Goal: Use online tool/utility: Utilize a website feature to perform a specific function

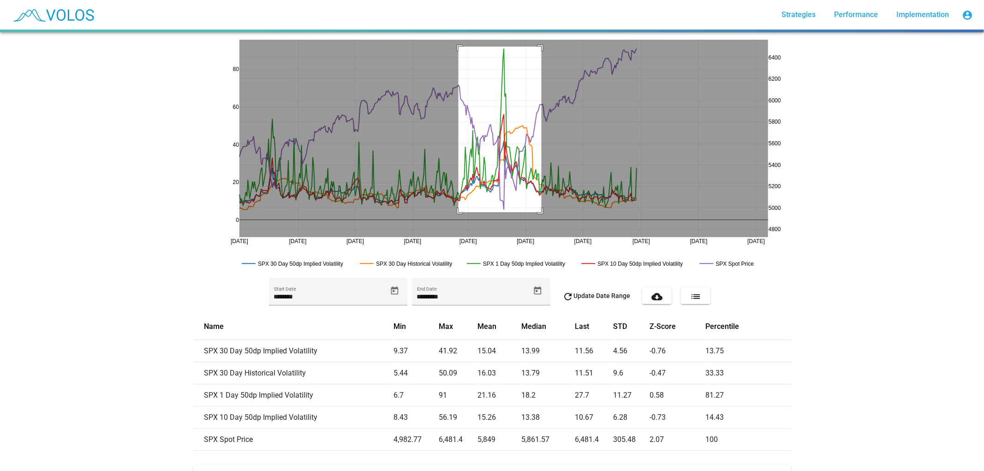
drag, startPoint x: 455, startPoint y: 47, endPoint x: 538, endPoint y: 212, distance: 185.3
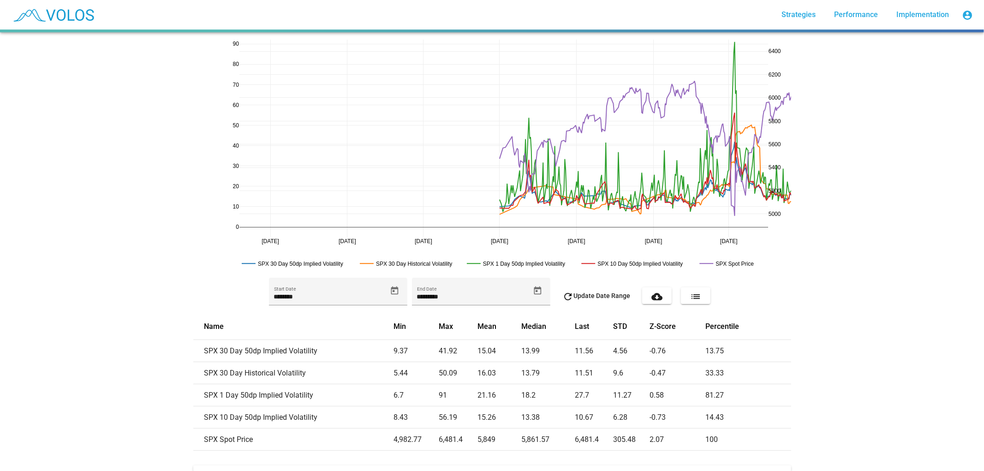
drag, startPoint x: 232, startPoint y: 242, endPoint x: 687, endPoint y: 224, distance: 455.4
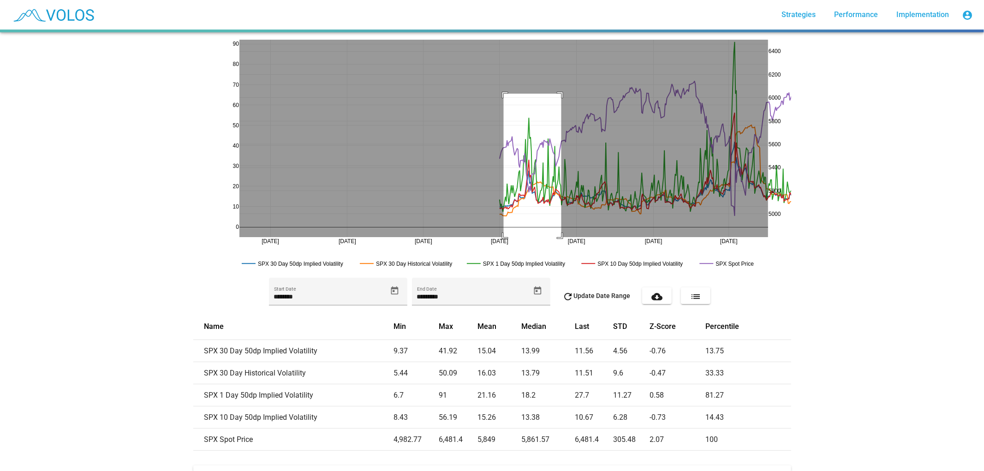
drag, startPoint x: 500, startPoint y: 94, endPoint x: 560, endPoint y: 241, distance: 159.1
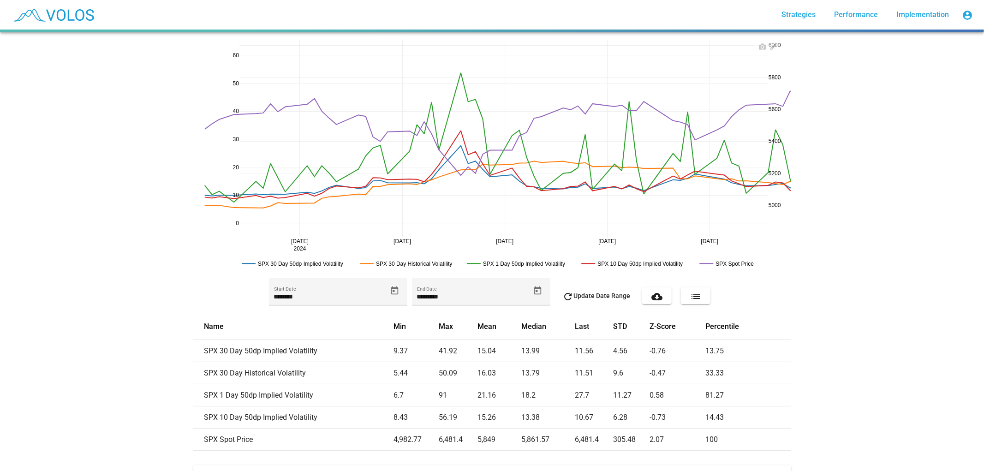
click at [402, 261] on rect at bounding box center [411, 263] width 106 height 9
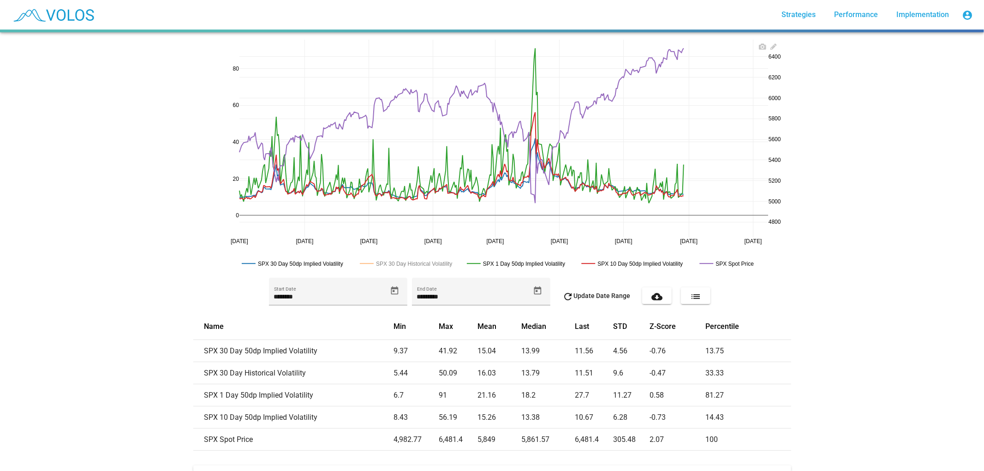
drag, startPoint x: 765, startPoint y: 239, endPoint x: 677, endPoint y: 204, distance: 94.5
drag, startPoint x: 84, startPoint y: 393, endPoint x: 76, endPoint y: 395, distance: 8.6
click at [84, 393] on div "Jul 2024 Sep 2024 Nov 2024 Jan 2025 Mar 2025 May 2025 Jul 2025 Sep 2025 Nov 202…" at bounding box center [492, 251] width 984 height 439
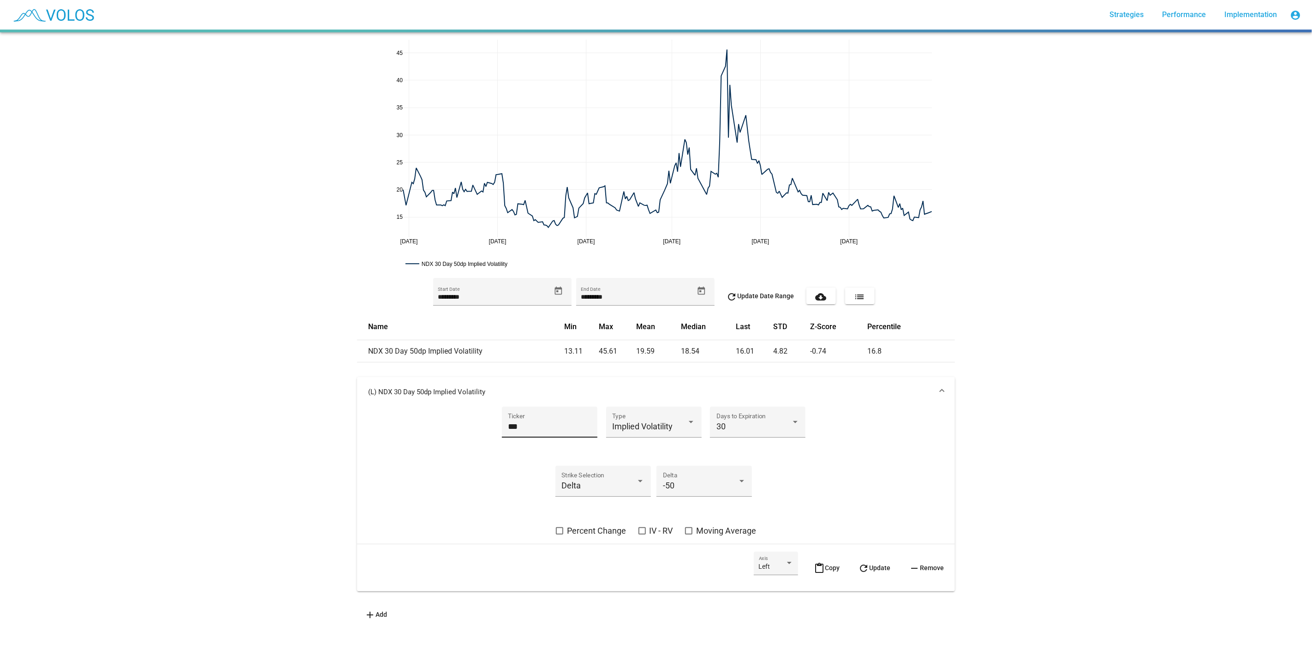
click at [543, 425] on input "***" at bounding box center [549, 426] width 83 height 9
type input "***"
click at [665, 442] on div "Implied Volatility Type" at bounding box center [654, 428] width 96 height 42
click at [659, 424] on span "Implied Volatility" at bounding box center [642, 426] width 60 height 10
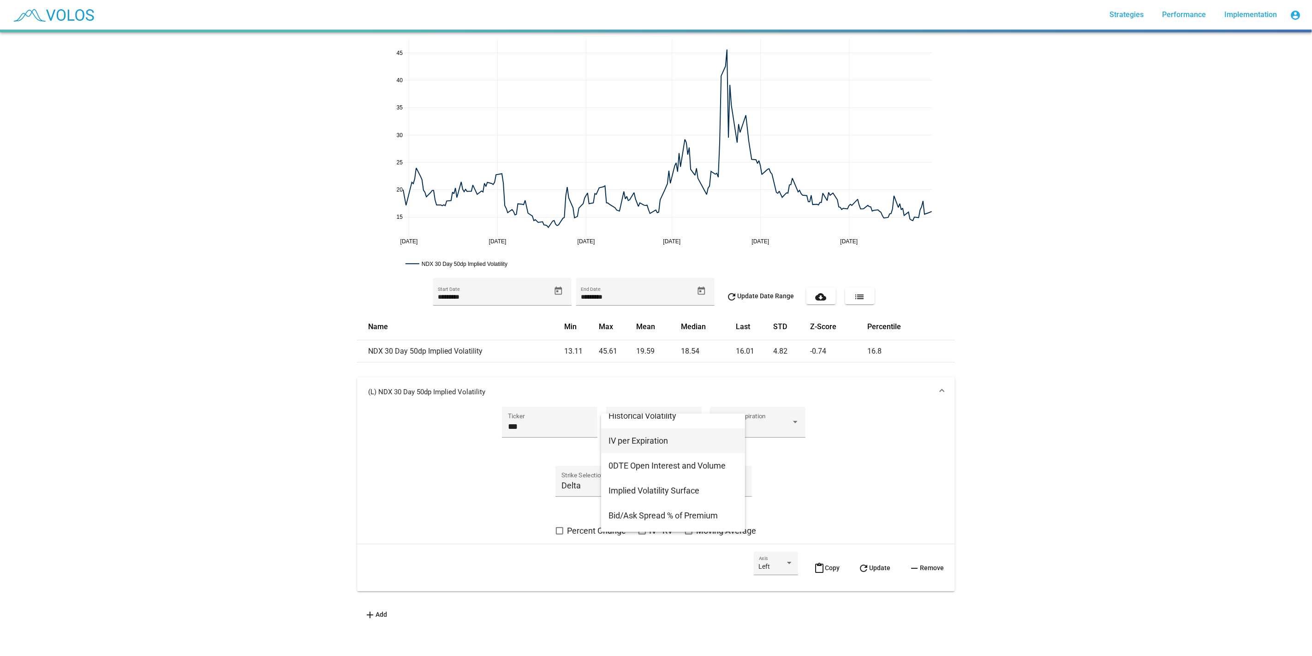
scroll to position [304, 0]
click at [711, 433] on span "Open Interest" at bounding box center [673, 421] width 129 height 25
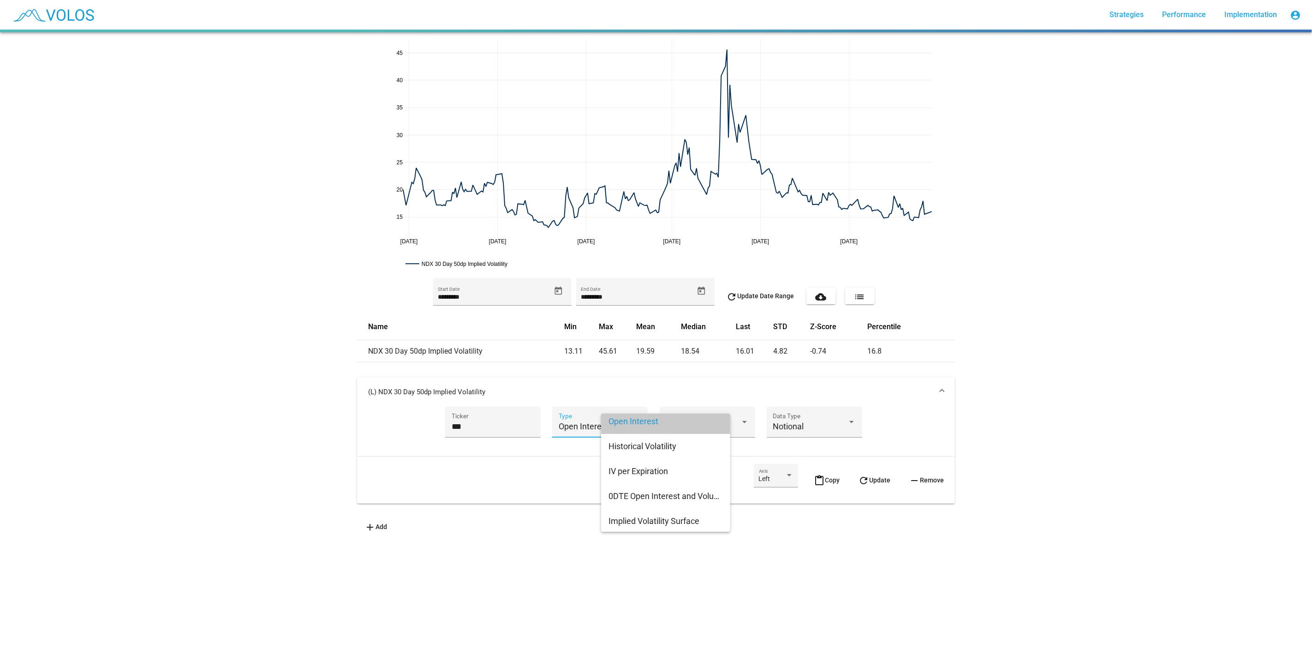
scroll to position [299, 0]
click at [868, 471] on span "refresh Update" at bounding box center [874, 479] width 32 height 7
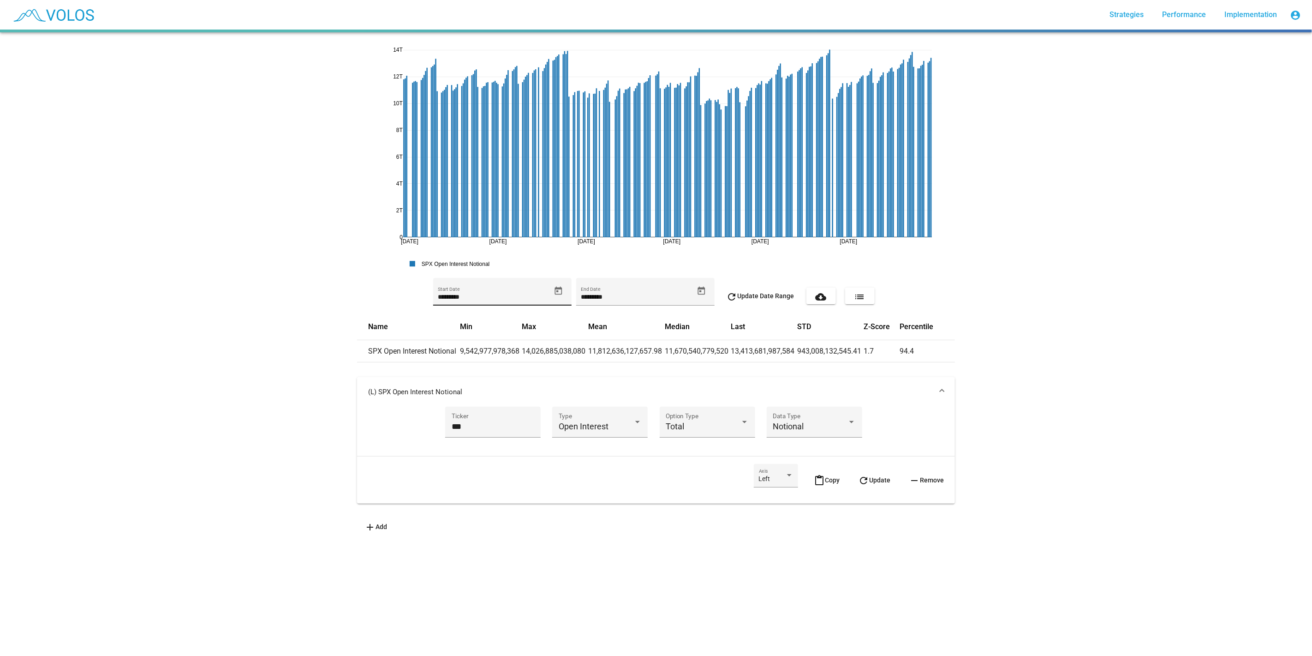
click at [475, 298] on input "*********" at bounding box center [494, 296] width 113 height 7
type input "*********"
click at [767, 292] on span "refresh Update Date Range" at bounding box center [761, 295] width 68 height 7
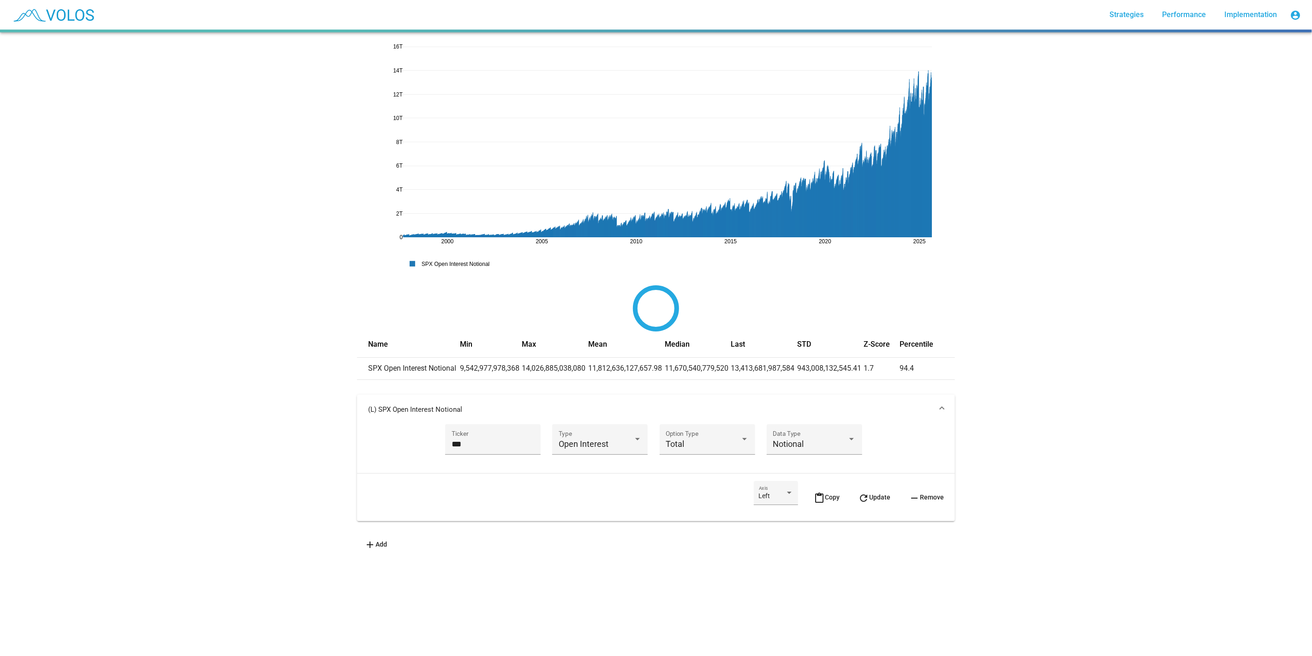
drag, startPoint x: 390, startPoint y: 48, endPoint x: 394, endPoint y: 70, distance: 22.0
drag, startPoint x: 399, startPoint y: 43, endPoint x: 402, endPoint y: 60, distance: 17.3
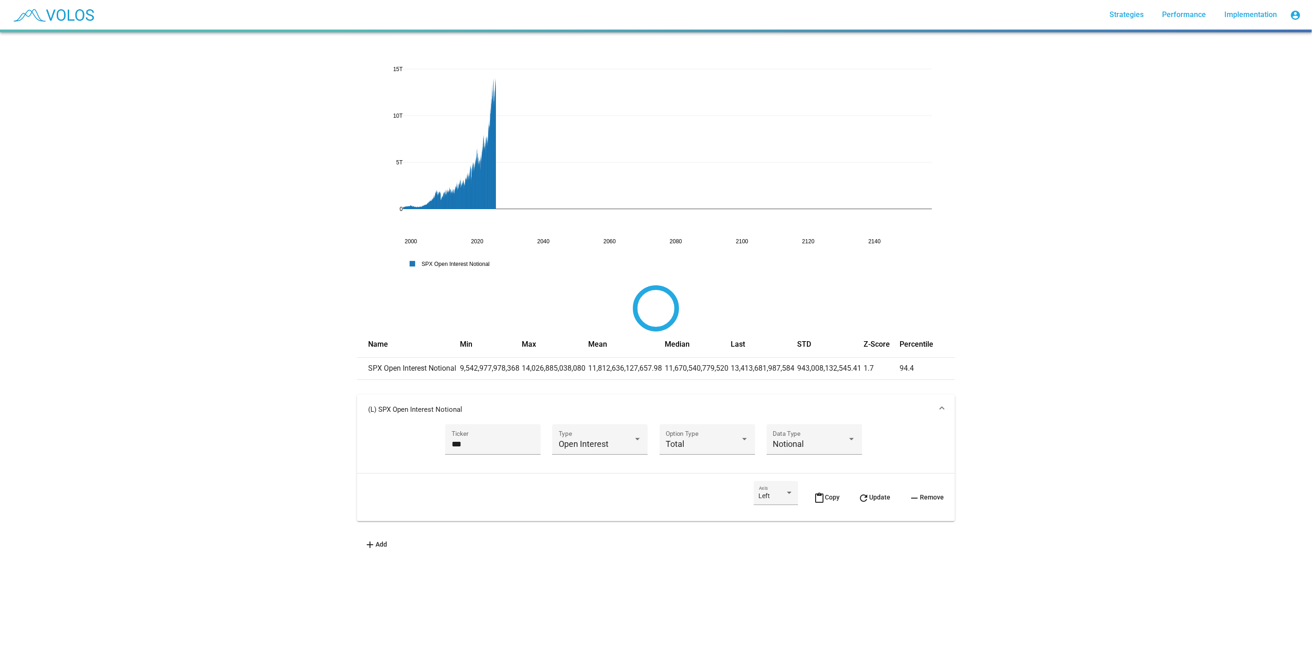
drag, startPoint x: 934, startPoint y: 243, endPoint x: 498, endPoint y: 215, distance: 437.0
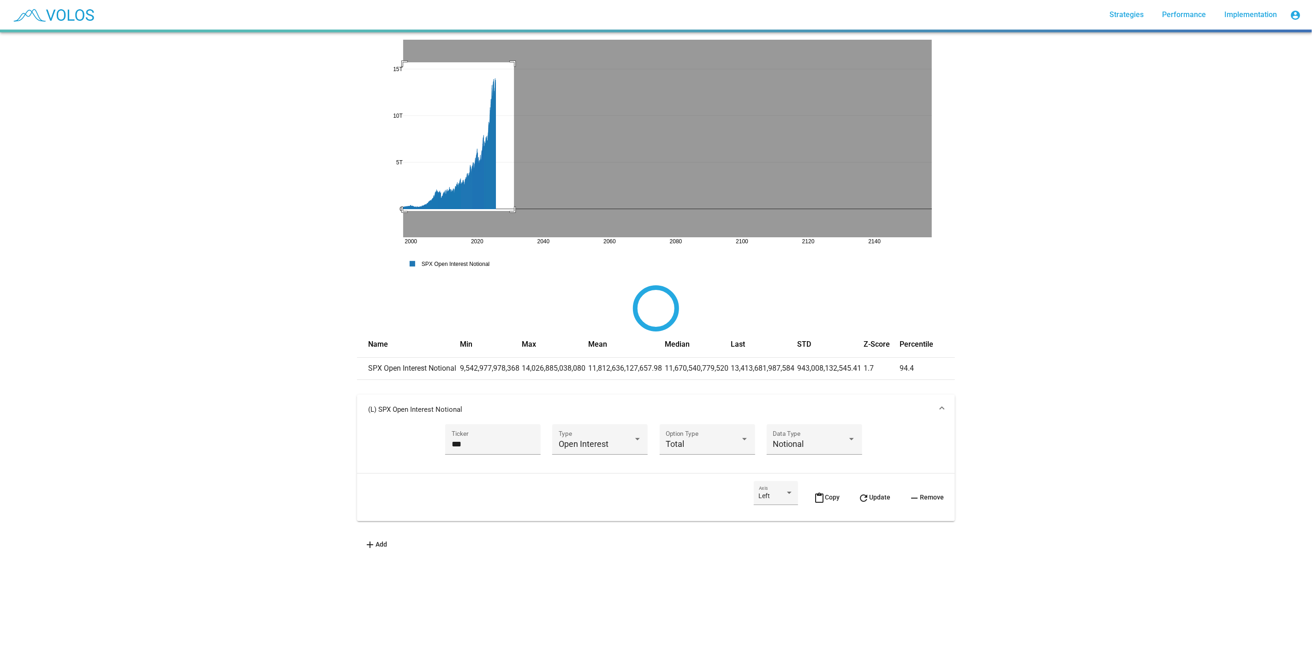
drag, startPoint x: 510, startPoint y: 62, endPoint x: 348, endPoint y: 211, distance: 220.1
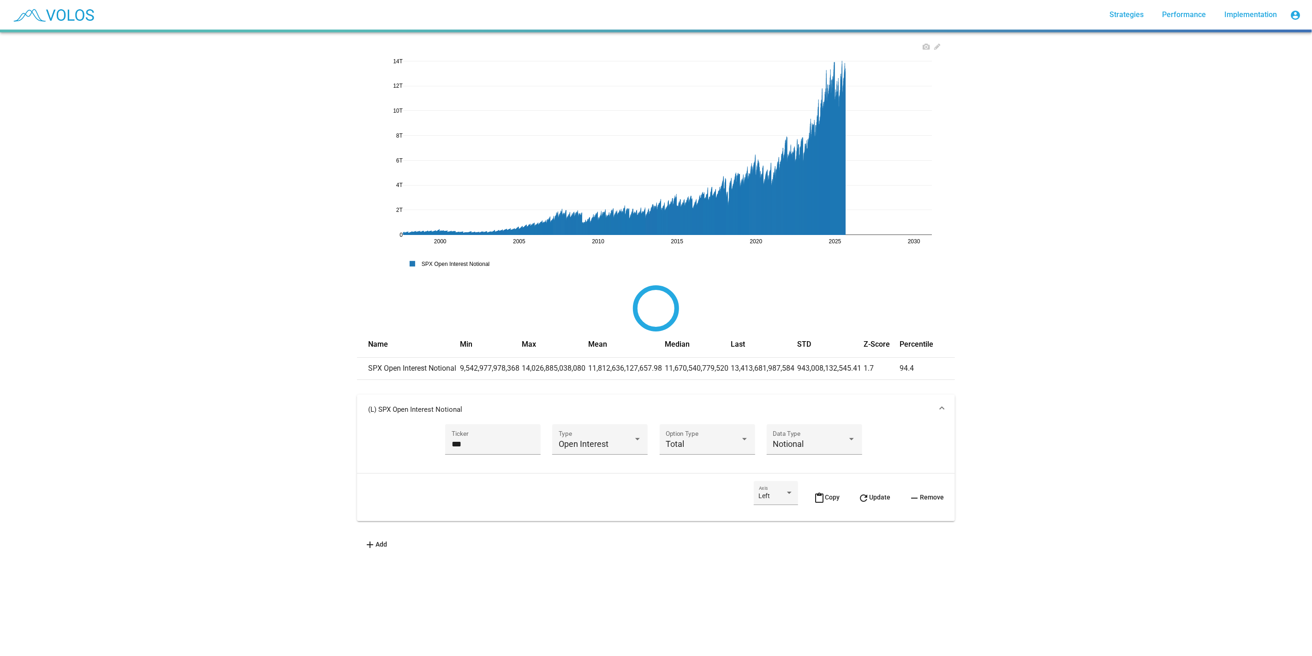
drag, startPoint x: 839, startPoint y: 123, endPoint x: 928, endPoint y: 159, distance: 95.9
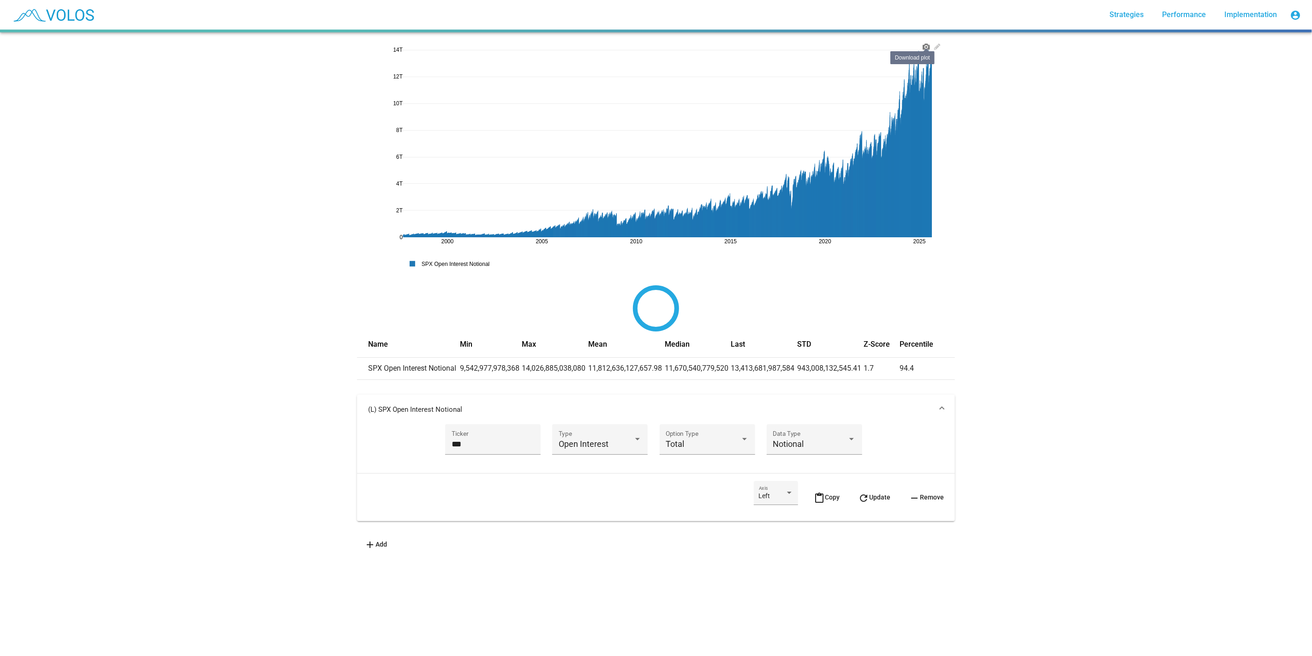
click at [923, 44] on icon at bounding box center [926, 46] width 7 height 7
click at [562, 439] on span "Open Interest" at bounding box center [584, 444] width 50 height 10
click at [617, 414] on span "Volume" at bounding box center [619, 419] width 129 height 25
click at [901, 437] on div "Daily Series Type" at bounding box center [873, 442] width 83 height 24
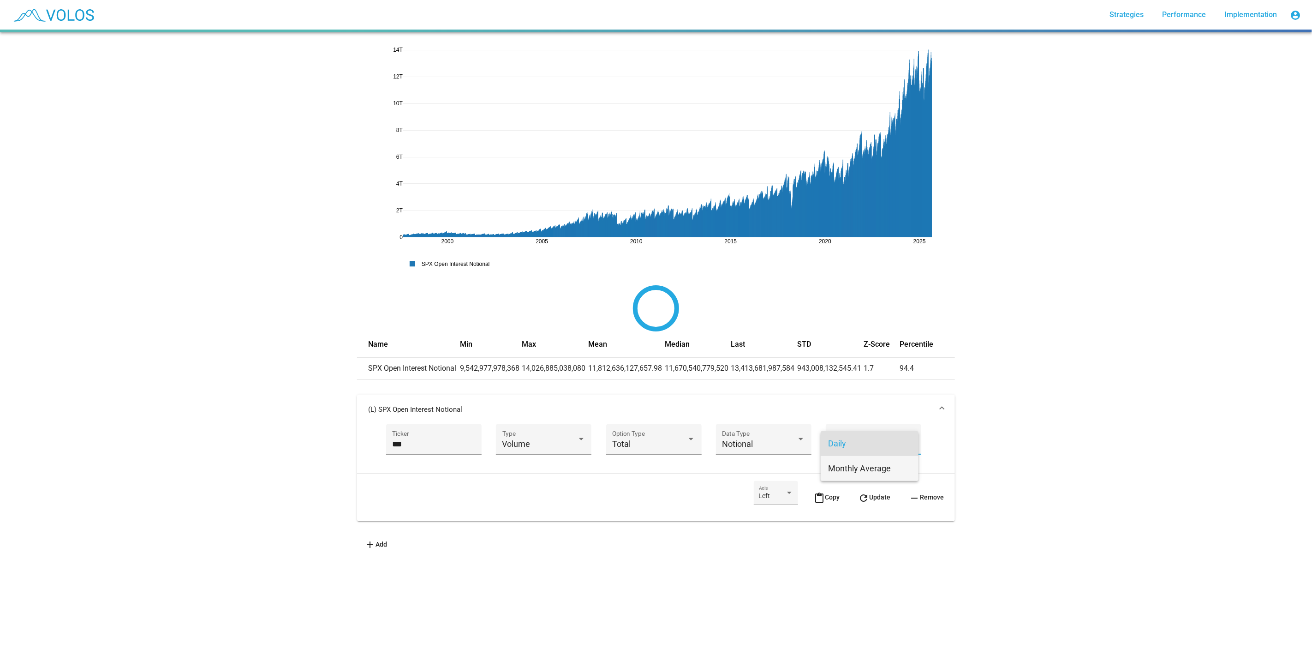
click at [874, 471] on span "Monthly Average" at bounding box center [869, 468] width 83 height 25
click at [879, 471] on button "refresh Update" at bounding box center [874, 497] width 47 height 32
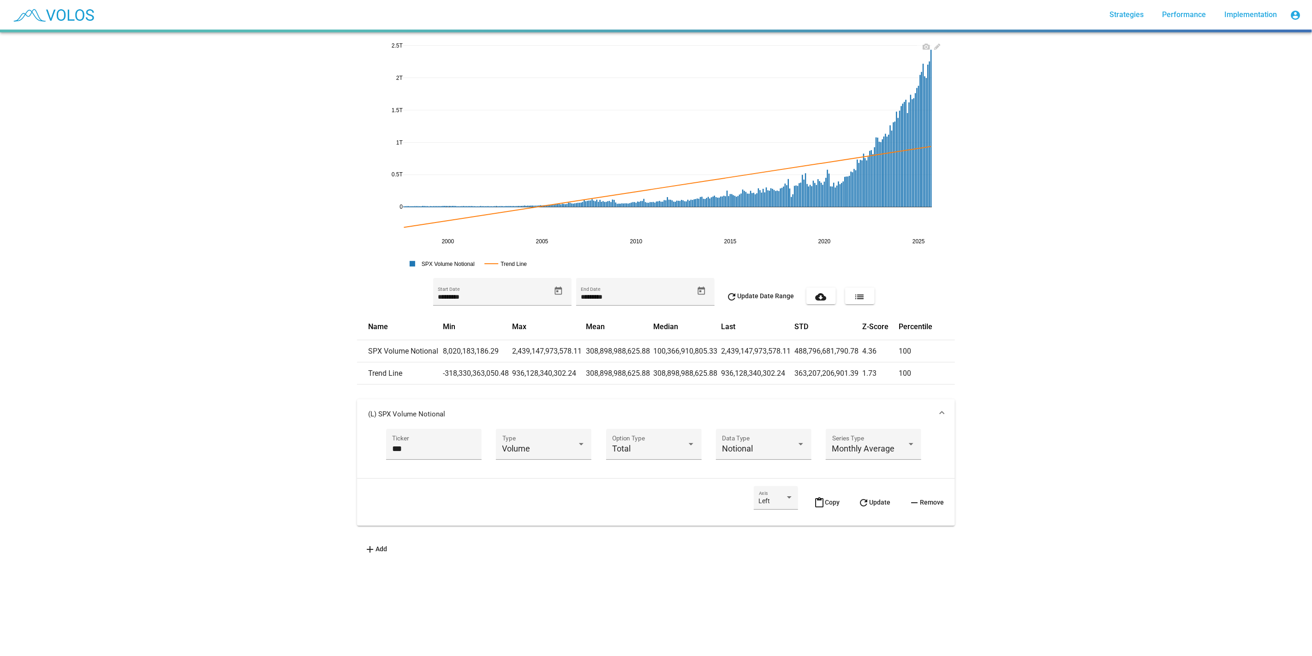
click at [518, 267] on rect at bounding box center [506, 263] width 49 height 9
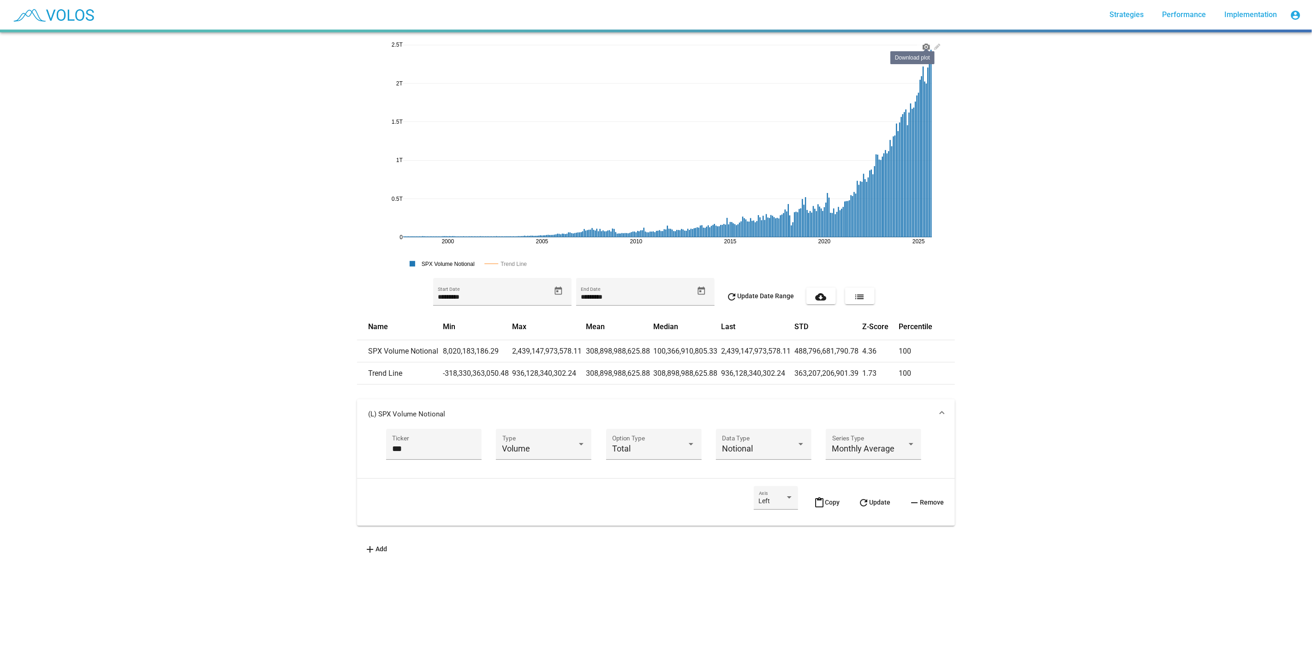
click at [923, 48] on icon at bounding box center [926, 46] width 7 height 7
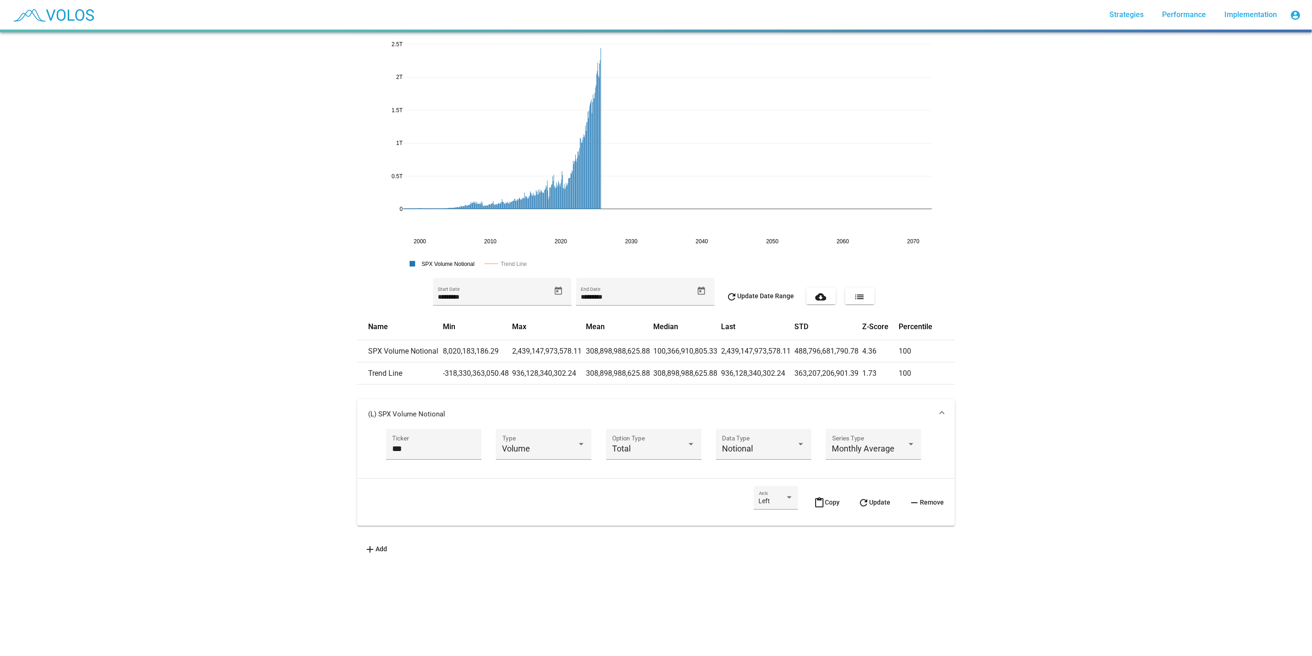
drag, startPoint x: 935, startPoint y: 239, endPoint x: 604, endPoint y: 211, distance: 332.1
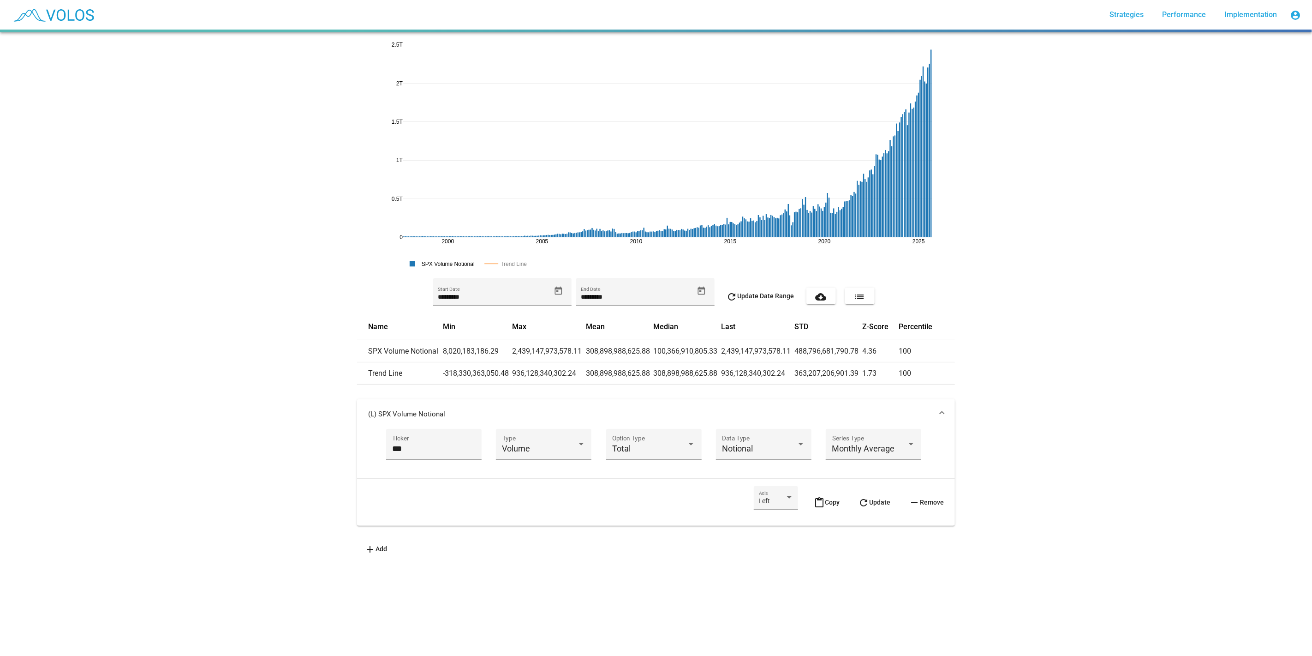
click at [984, 285] on div "2000 2010 2020 2005 2015 2025 0 0.5T 1T 1.5T 2T 2.5T SPX Volume Notional Trend …" at bounding box center [656, 343] width 1312 height 623
click at [374, 471] on button "add Add" at bounding box center [375, 548] width 37 height 17
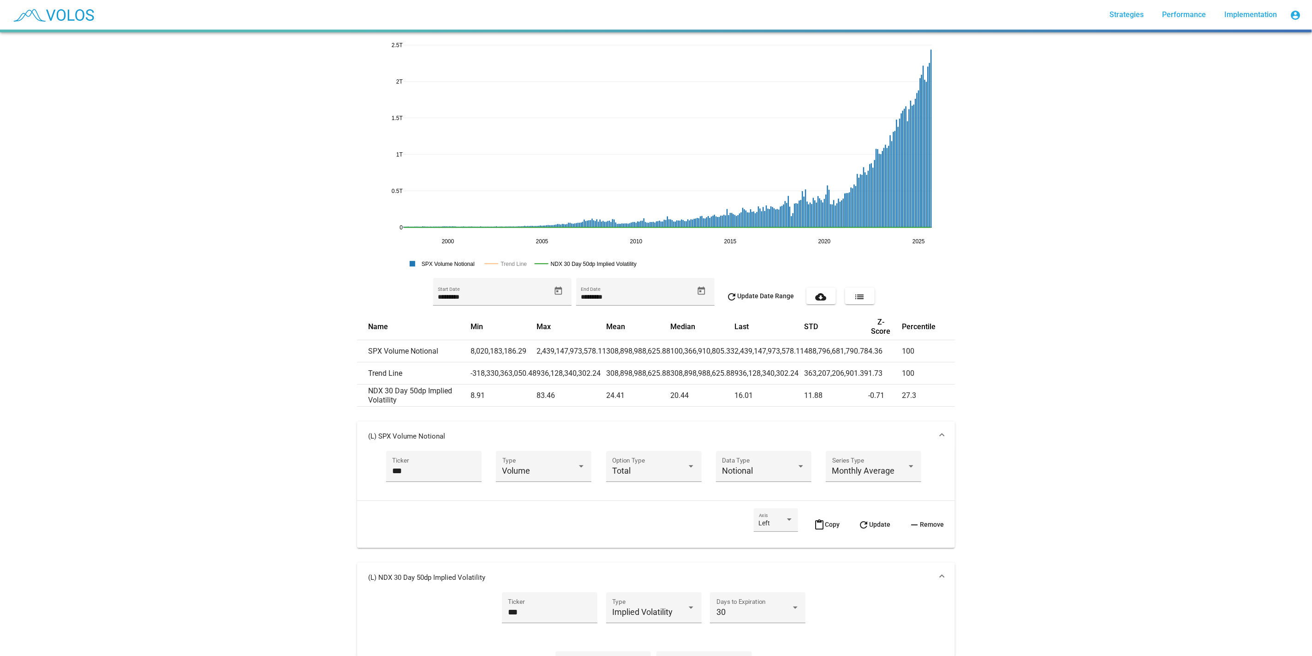
click at [680, 430] on mat-expansion-panel-header "(L) SPX Volume Notional" at bounding box center [656, 436] width 598 height 30
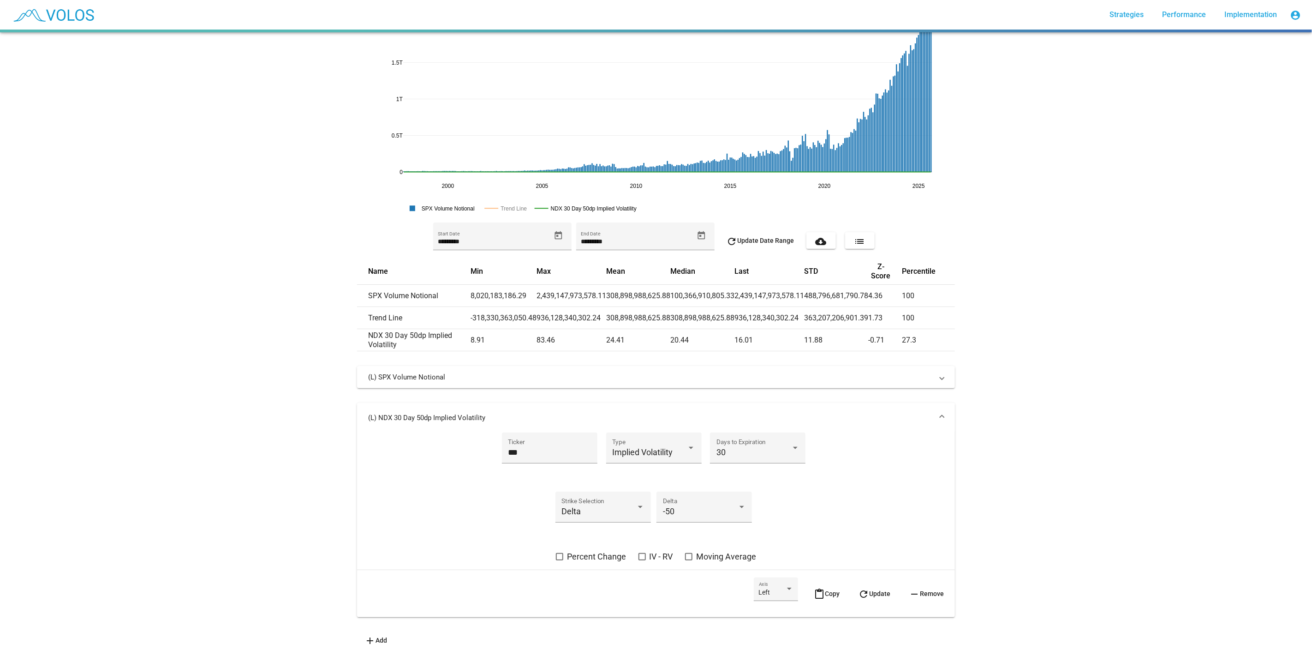
scroll to position [62, 0]
click at [533, 448] on input "***" at bounding box center [549, 452] width 83 height 9
type input "***"
click at [679, 439] on div "Implied Volatility Type" at bounding box center [653, 451] width 83 height 24
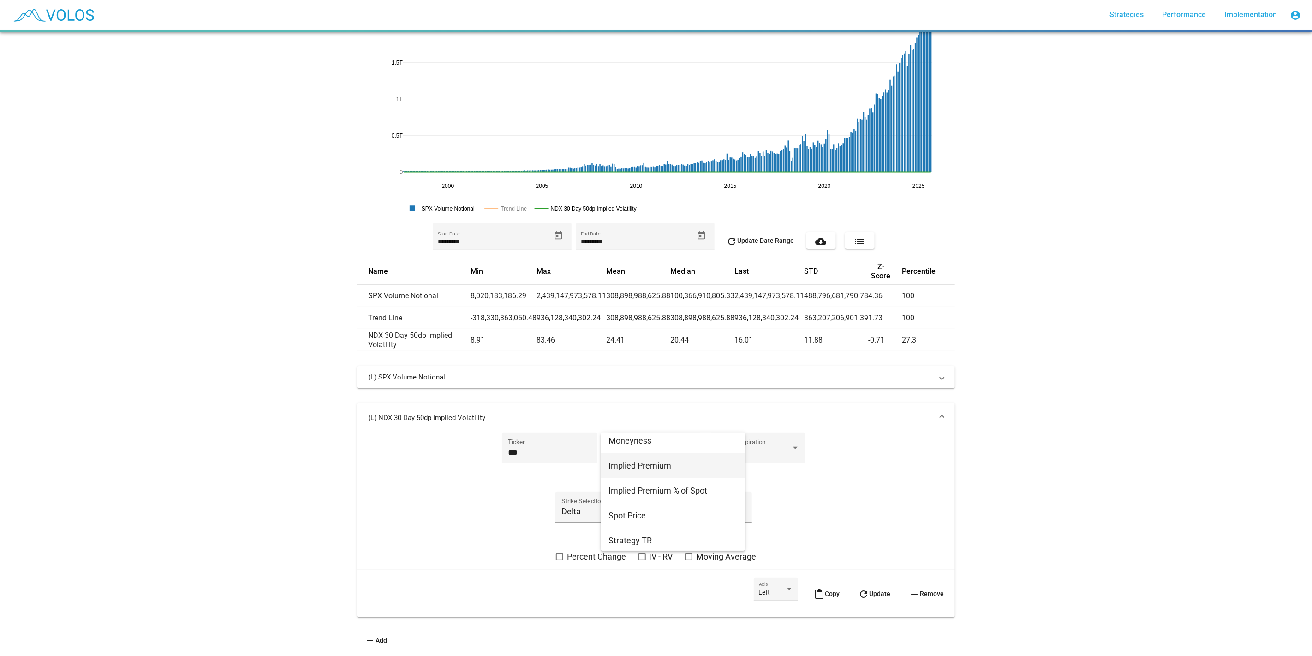
scroll to position [154, 0]
click at [648, 471] on span "Spot Price" at bounding box center [673, 490] width 129 height 25
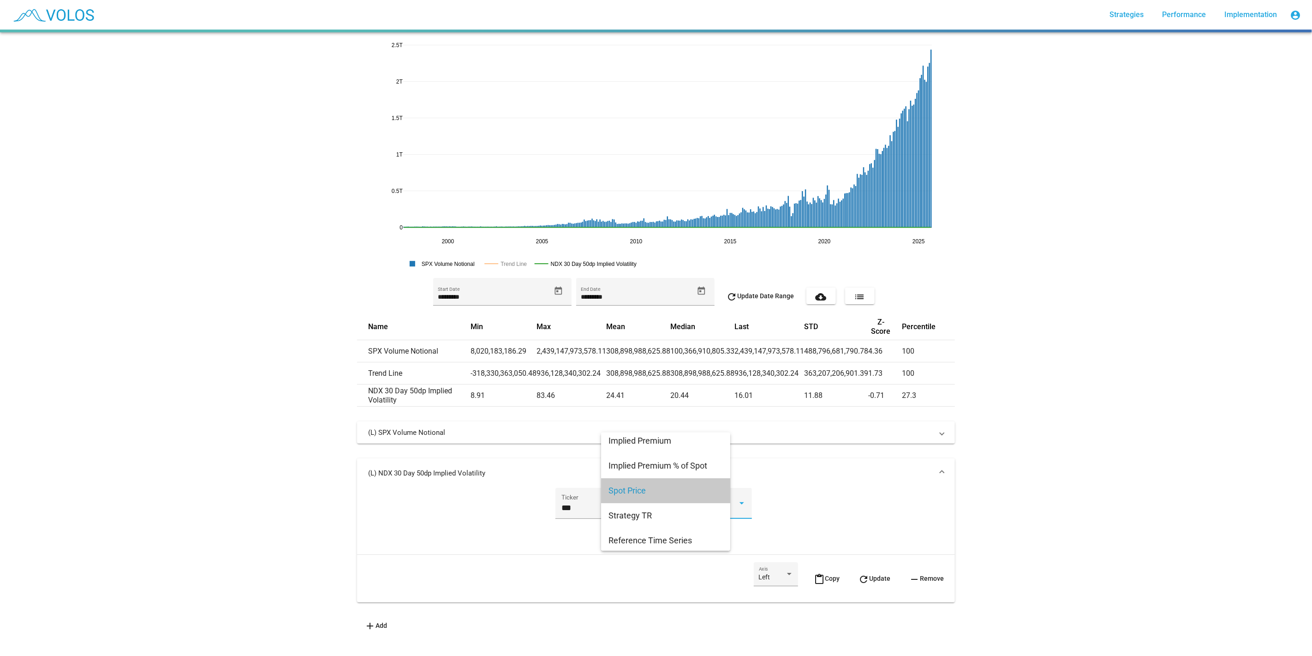
scroll to position [0, 0]
click at [862, 471] on span "refresh Update" at bounding box center [874, 578] width 32 height 7
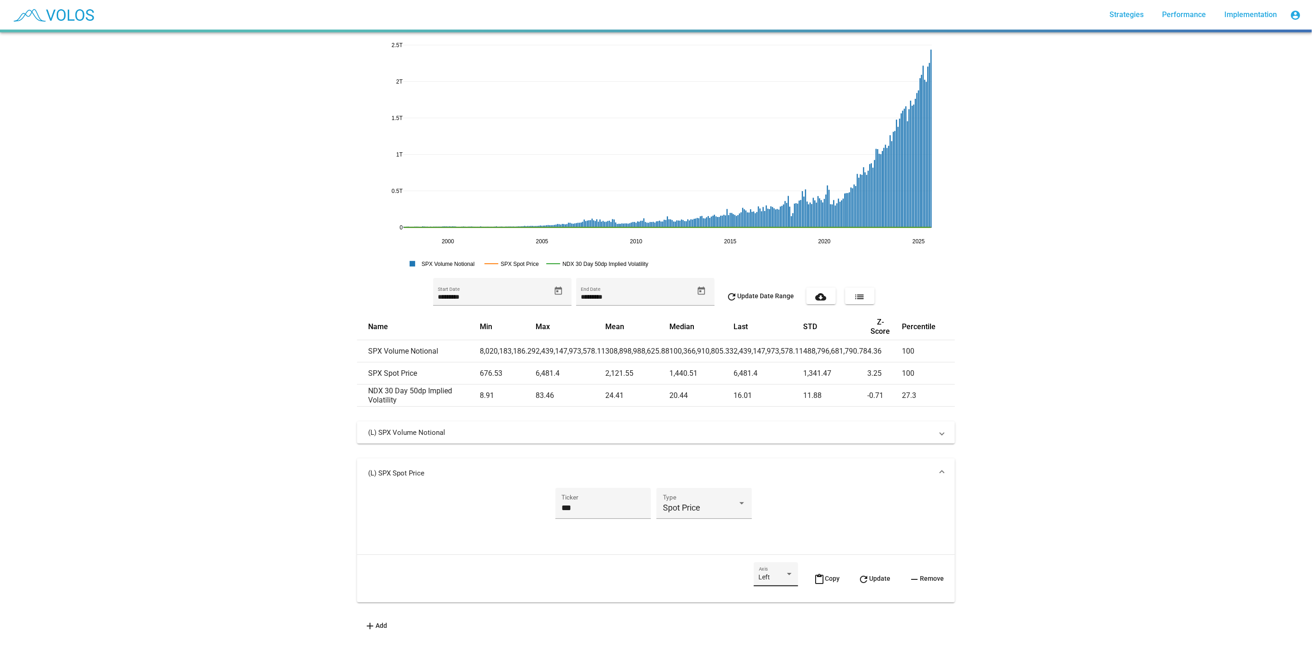
click at [759, 471] on div "Left Axis" at bounding box center [776, 576] width 35 height 19
drag, startPoint x: 761, startPoint y: 603, endPoint x: 780, endPoint y: 602, distance: 19.0
click at [762, 471] on span "Right" at bounding box center [769, 596] width 35 height 19
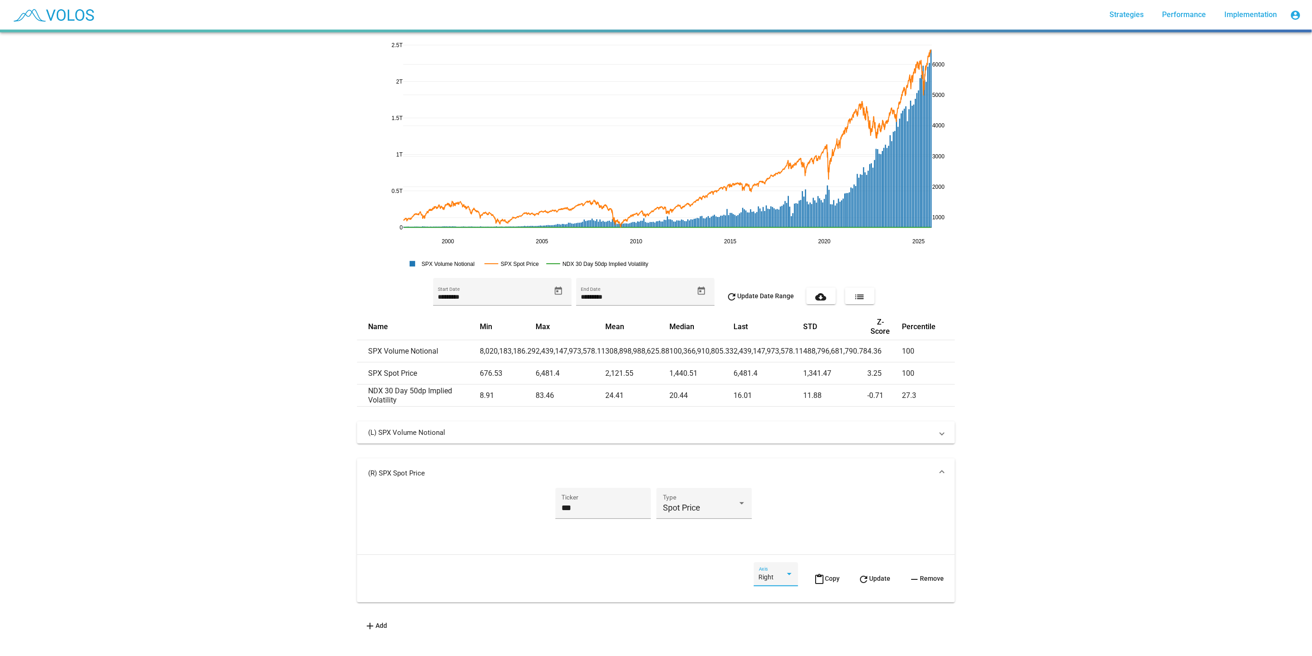
click at [866, 471] on button "refresh Update" at bounding box center [874, 578] width 47 height 32
click at [609, 429] on mat-panel-title "(L) SPX Volume Notional" at bounding box center [650, 432] width 565 height 9
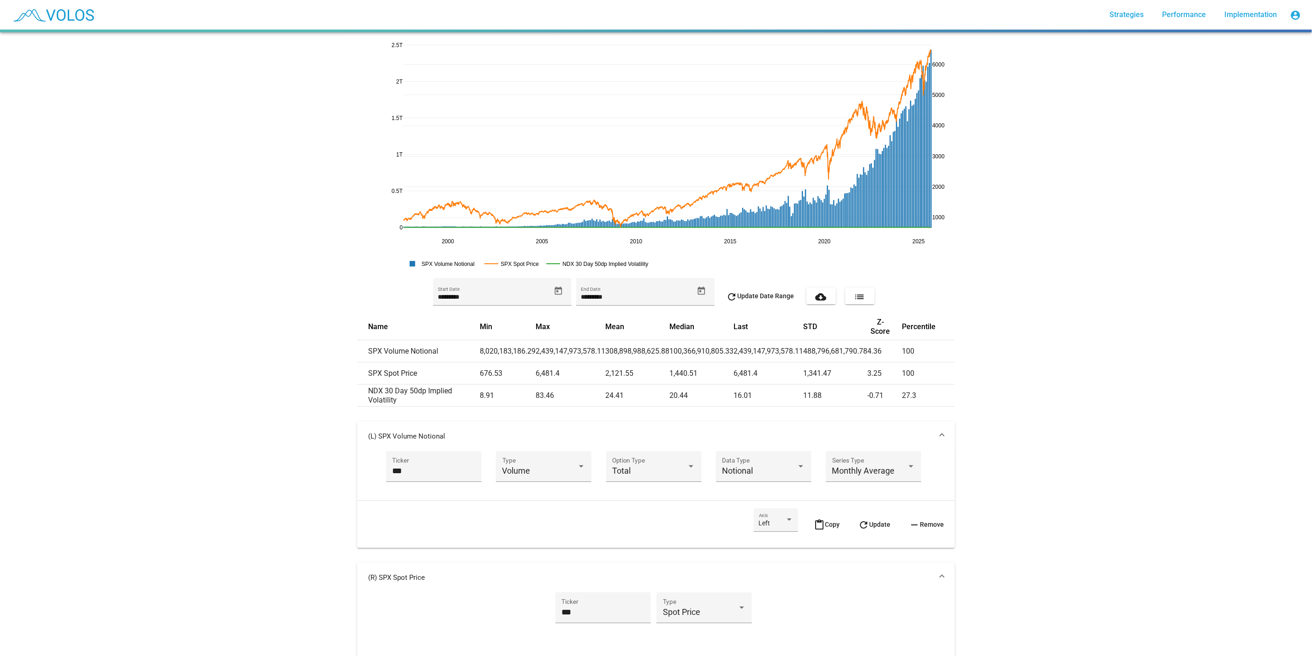
click at [761, 424] on mat-expansion-panel-header "(L) SPX Volume Notional" at bounding box center [656, 436] width 598 height 30
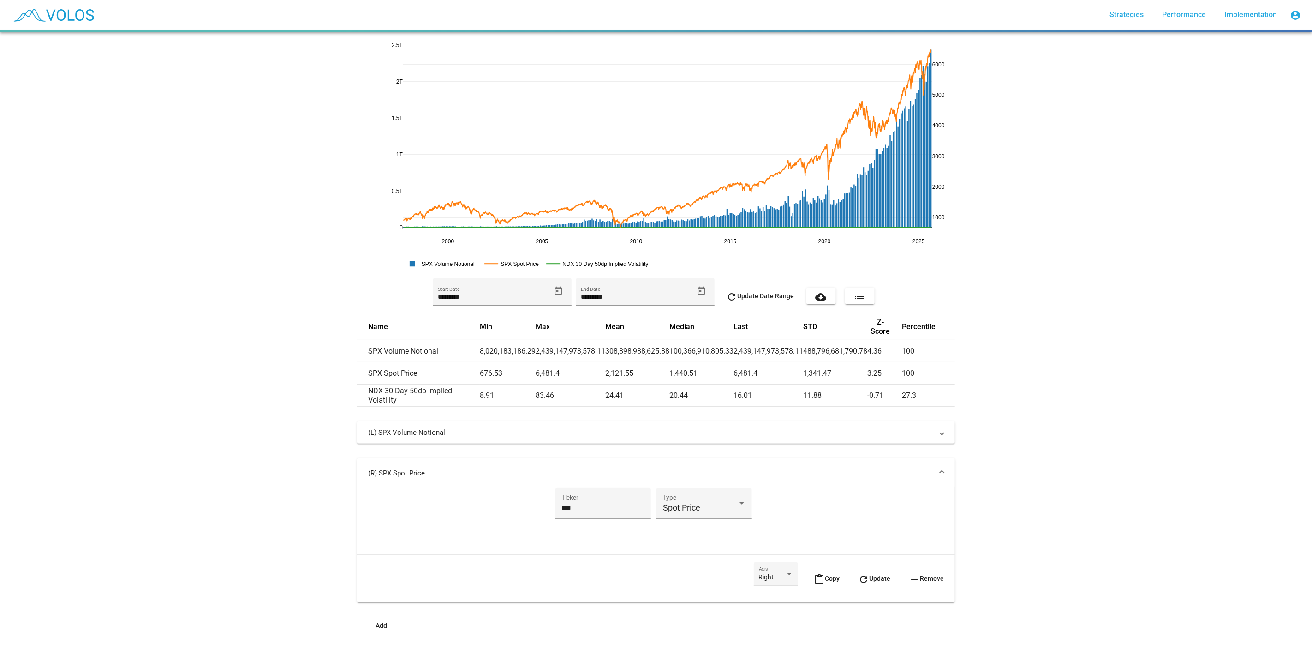
click at [746, 471] on mat-panel-title "(R) SPX Spot Price" at bounding box center [650, 472] width 565 height 9
click at [579, 260] on rect at bounding box center [603, 263] width 118 height 9
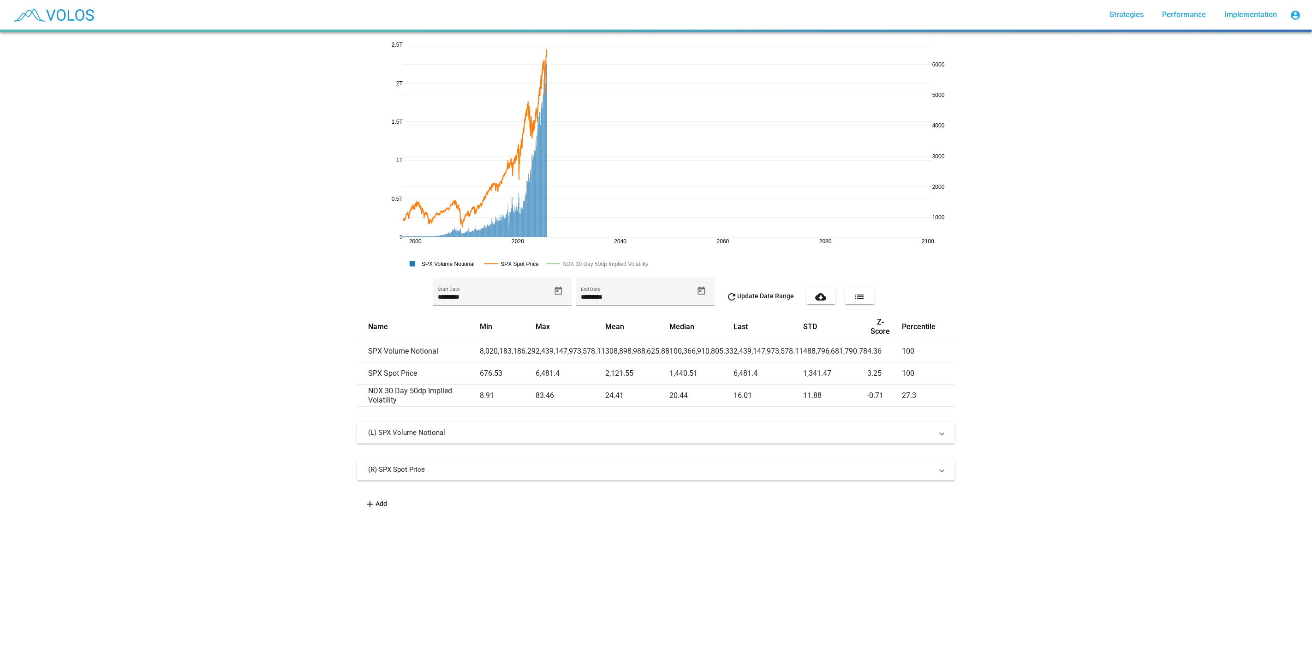
drag, startPoint x: 925, startPoint y: 244, endPoint x: 540, endPoint y: 231, distance: 385.1
